Goal: Navigation & Orientation: Find specific page/section

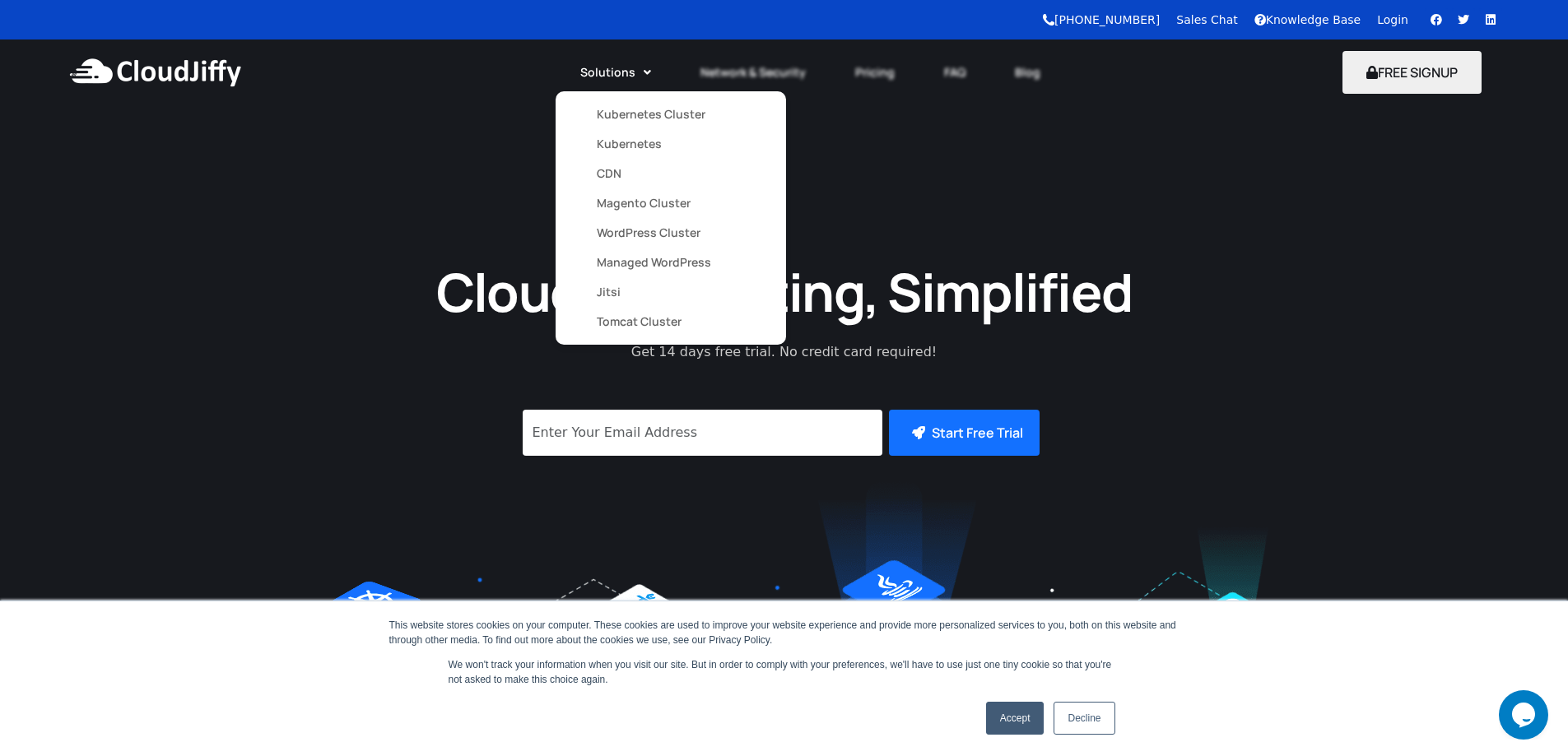
click at [617, 145] on link "Kubernetes" at bounding box center [671, 143] width 148 height 29
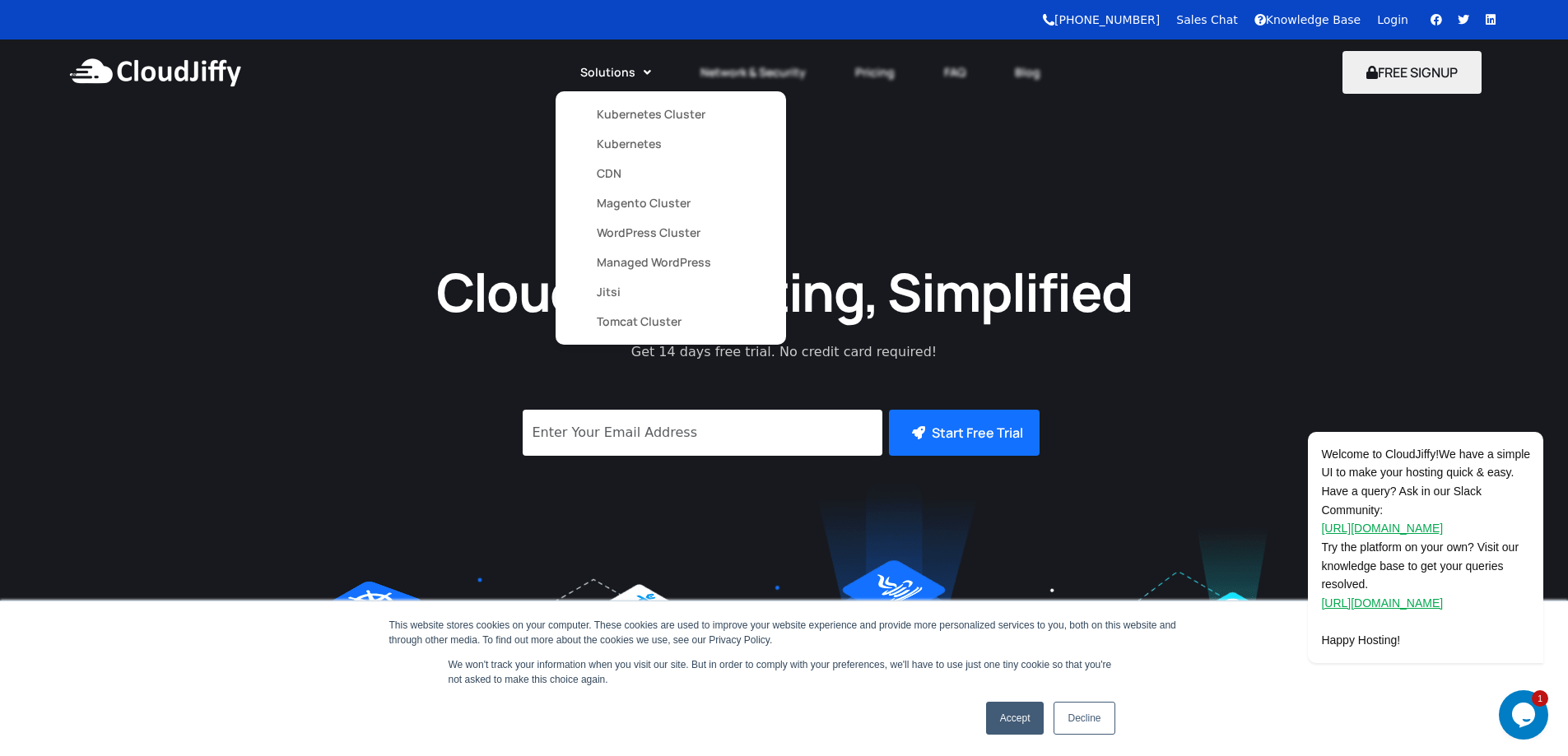
click at [637, 145] on link "Kubernetes" at bounding box center [671, 143] width 148 height 29
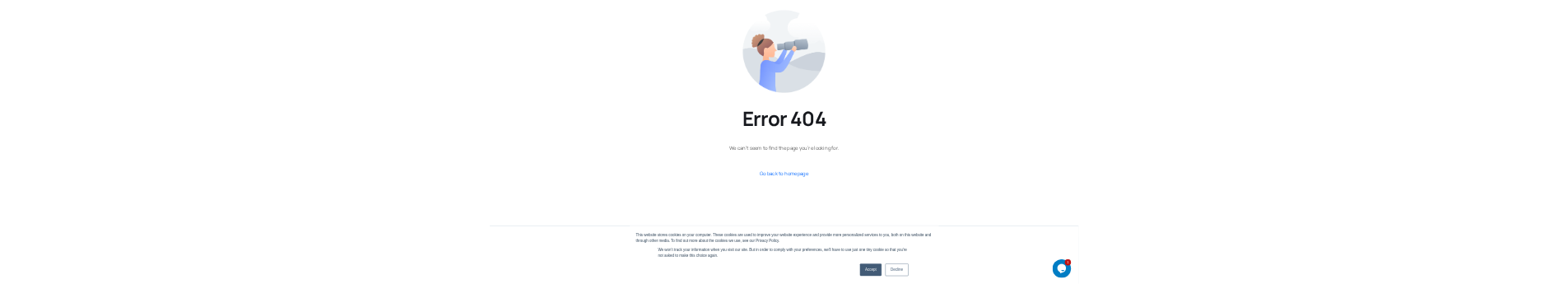
scroll to position [411, 0]
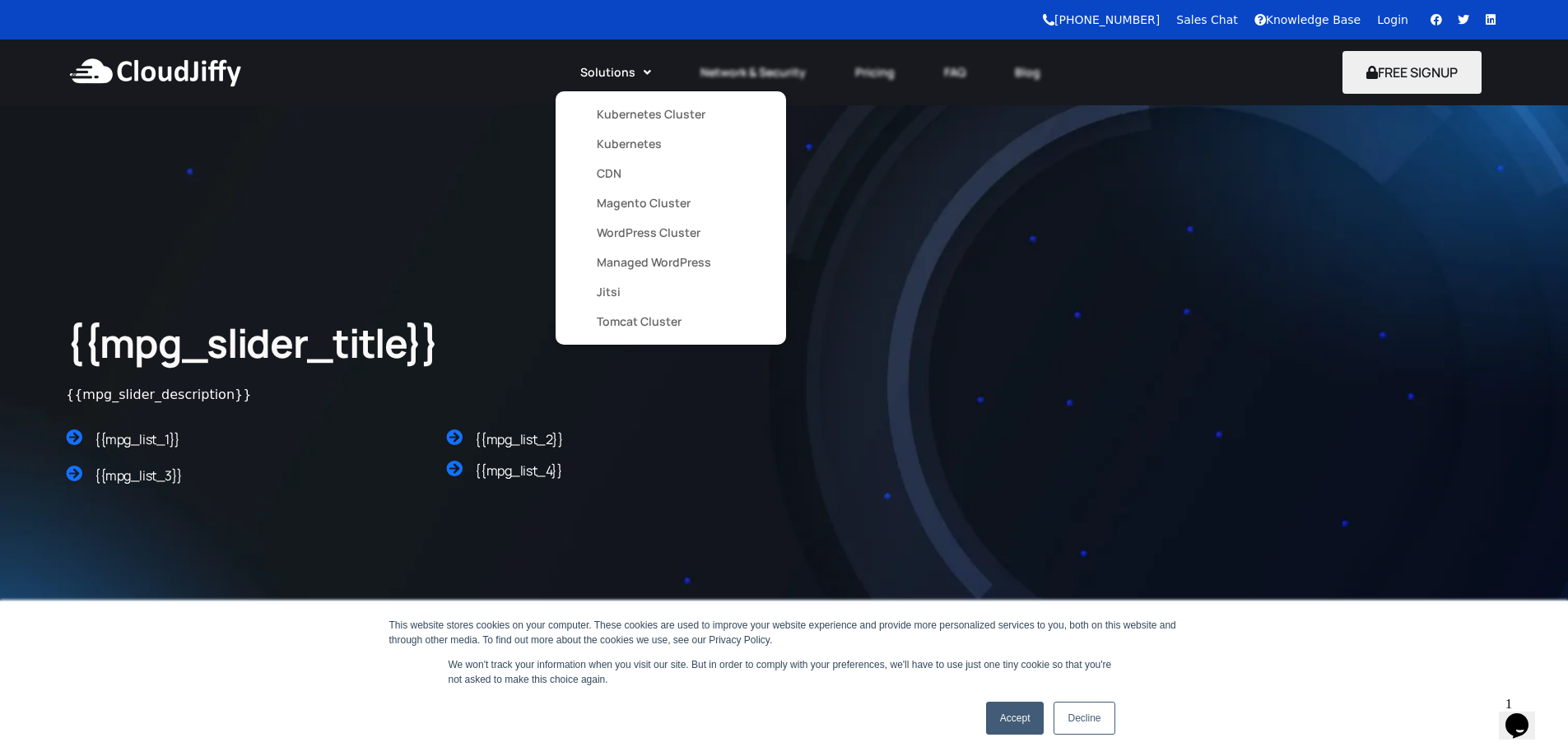
click at [622, 109] on link "Kubernetes Cluster" at bounding box center [671, 114] width 148 height 29
click at [608, 170] on link "CDN" at bounding box center [671, 173] width 148 height 29
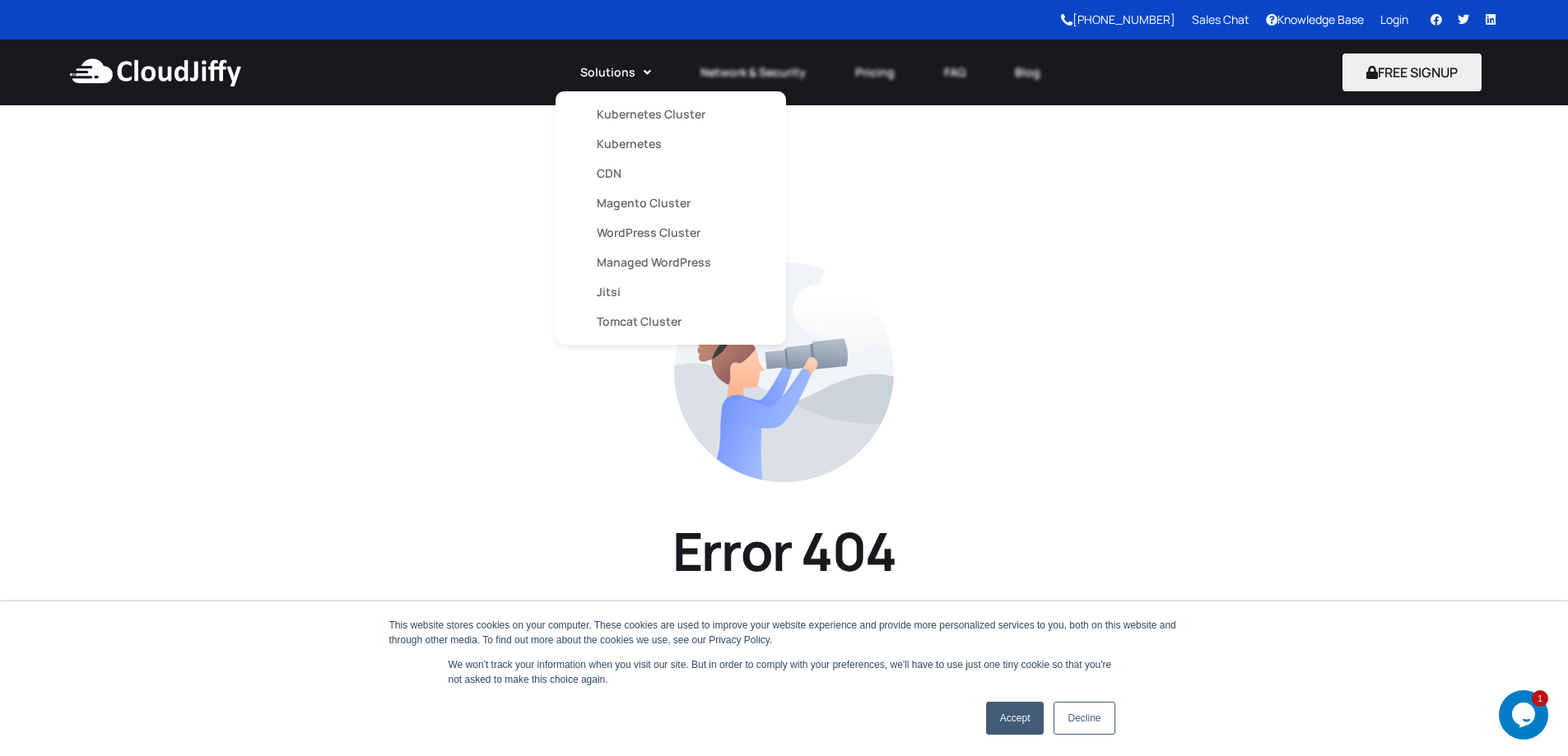
click at [636, 115] on link "Kubernetes Cluster" at bounding box center [671, 114] width 148 height 29
